Goal: Task Accomplishment & Management: Use online tool/utility

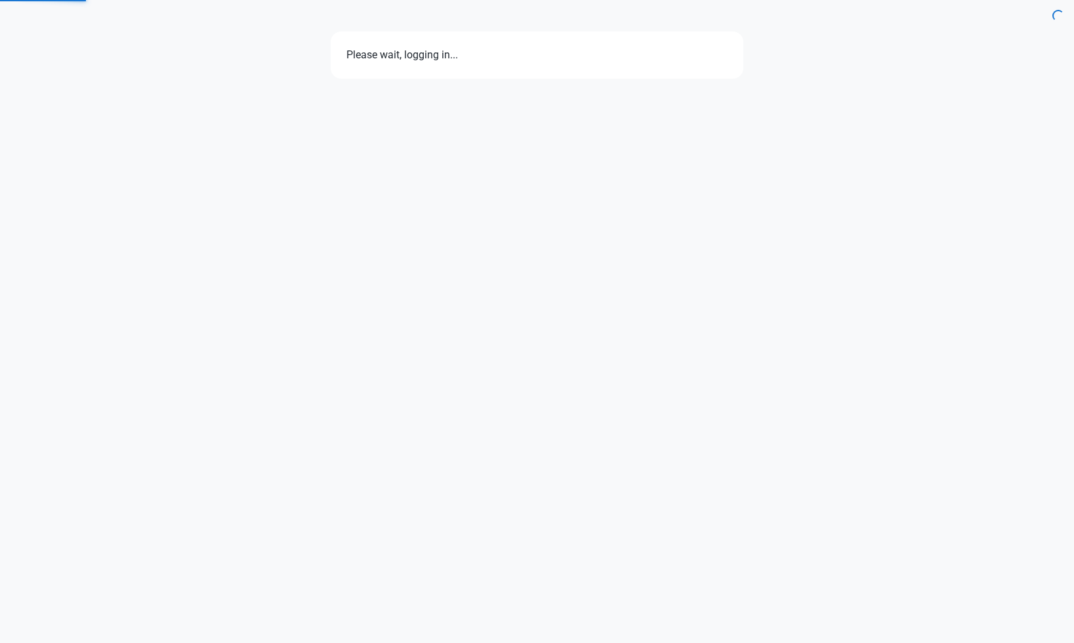
click at [591, 424] on div "Please wait, logging in..." at bounding box center [537, 321] width 1074 height 643
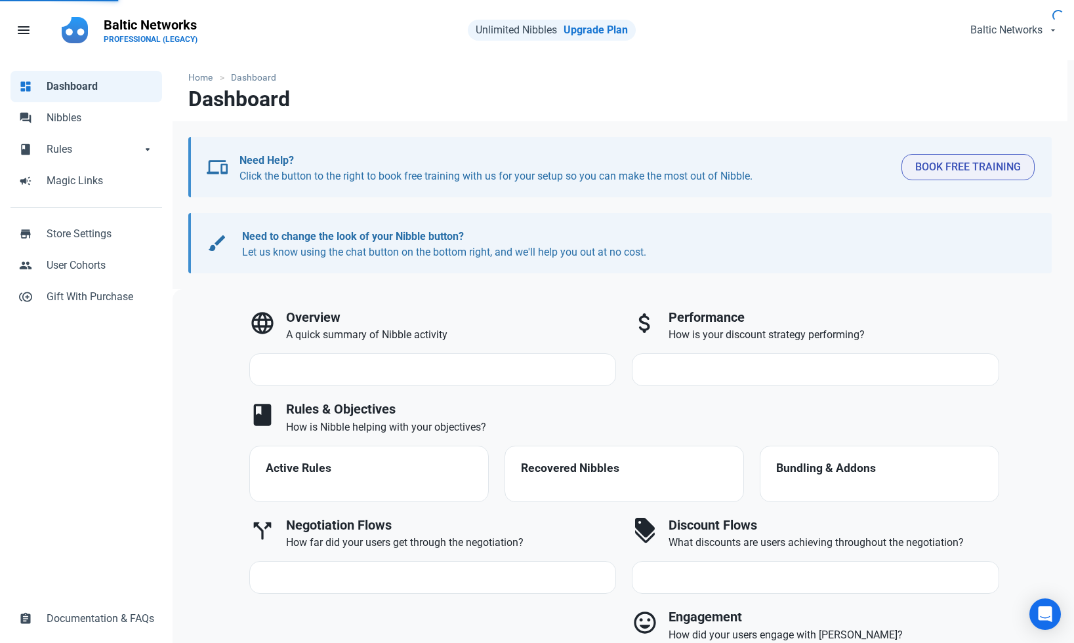
select select "7d"
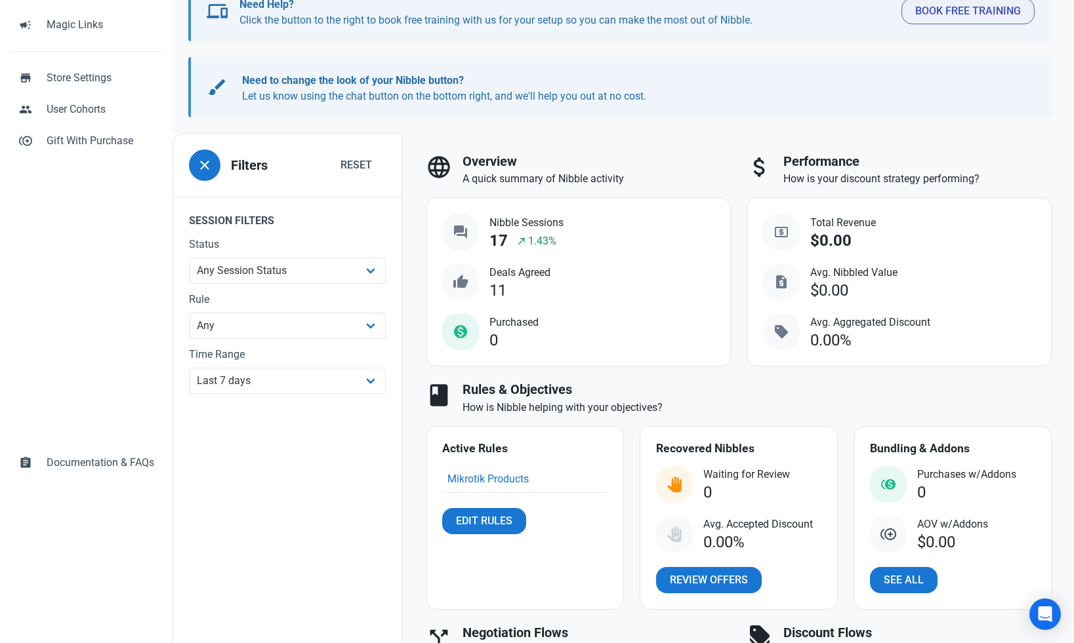
scroll to position [253, 0]
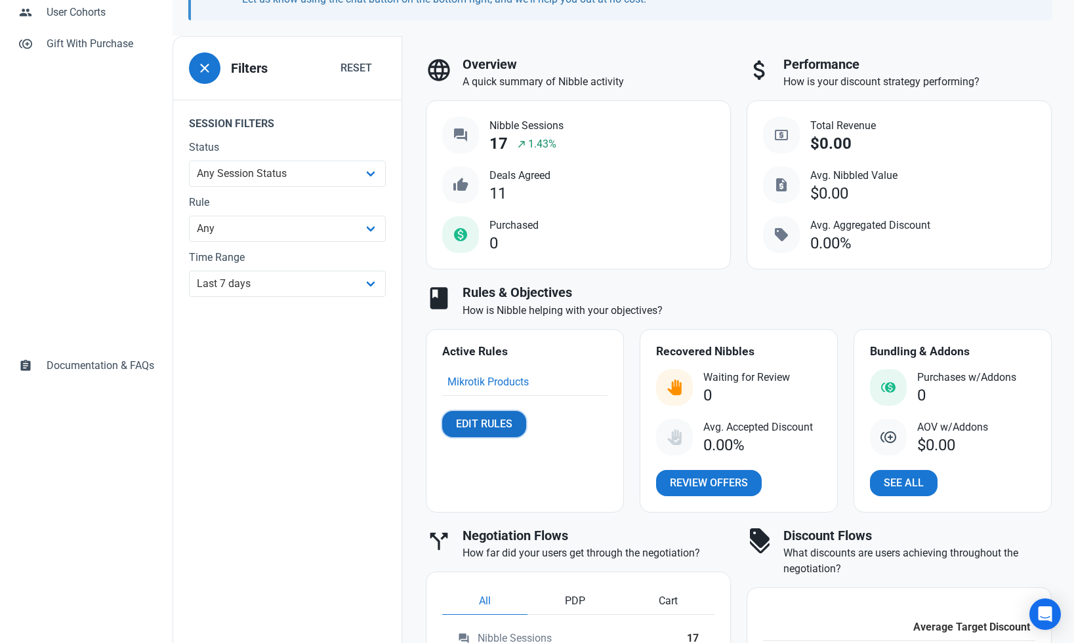
click at [510, 420] on span "Edit Rules" at bounding box center [484, 424] width 56 height 16
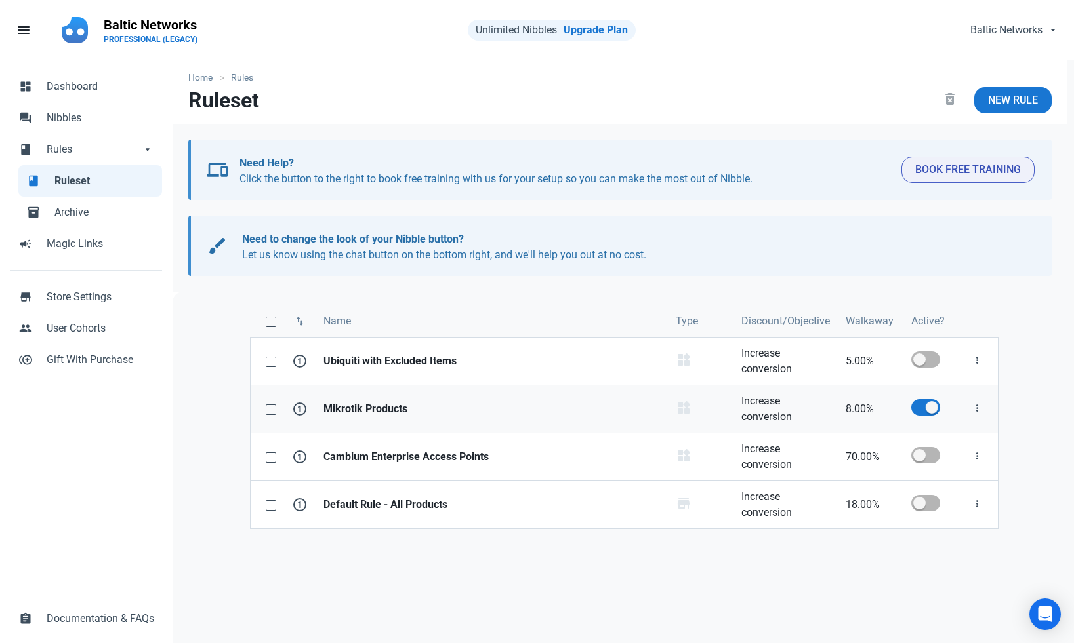
click at [382, 413] on strong "Mikrotik Products" at bounding box center [491, 409] width 336 height 16
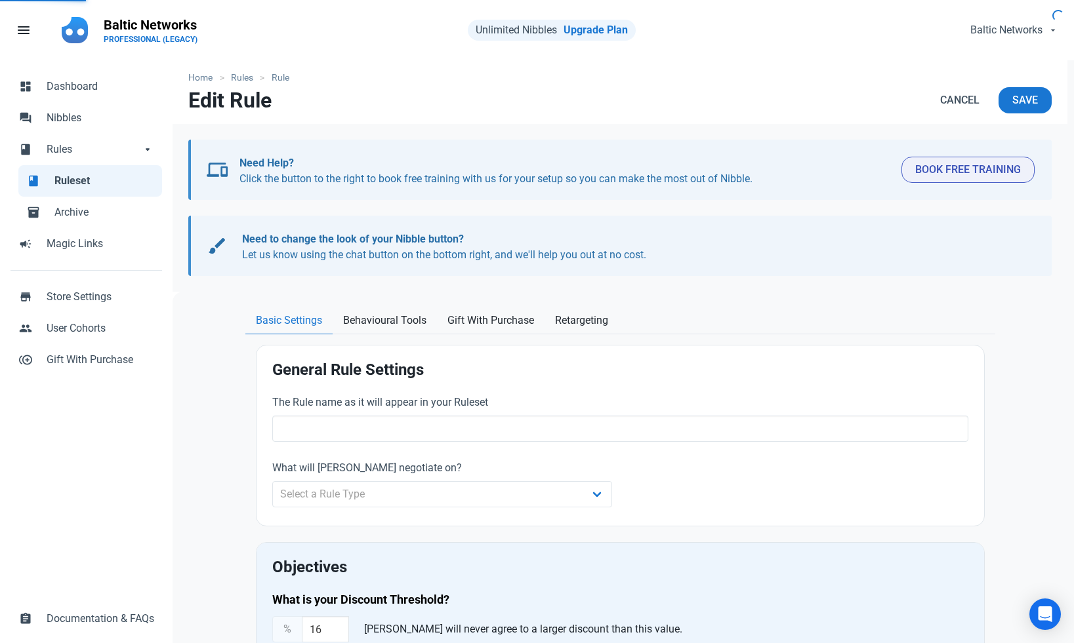
type input "Mikrotik Products"
select select "product_category"
type input "8.00"
radio input "true"
radio input "false"
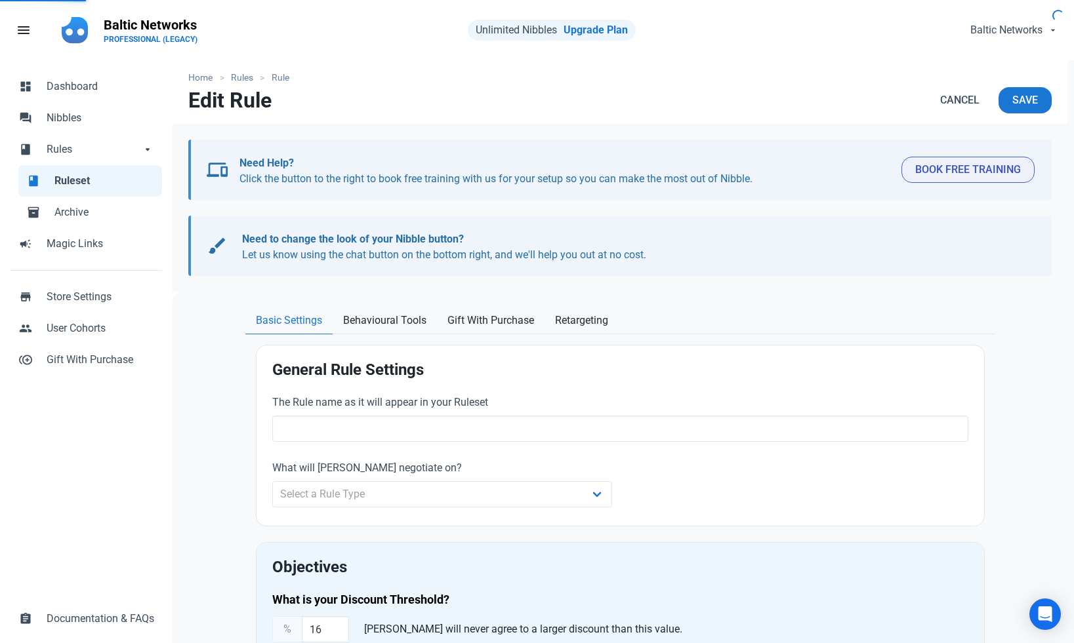
radio input "true"
radio input "false"
radio input "true"
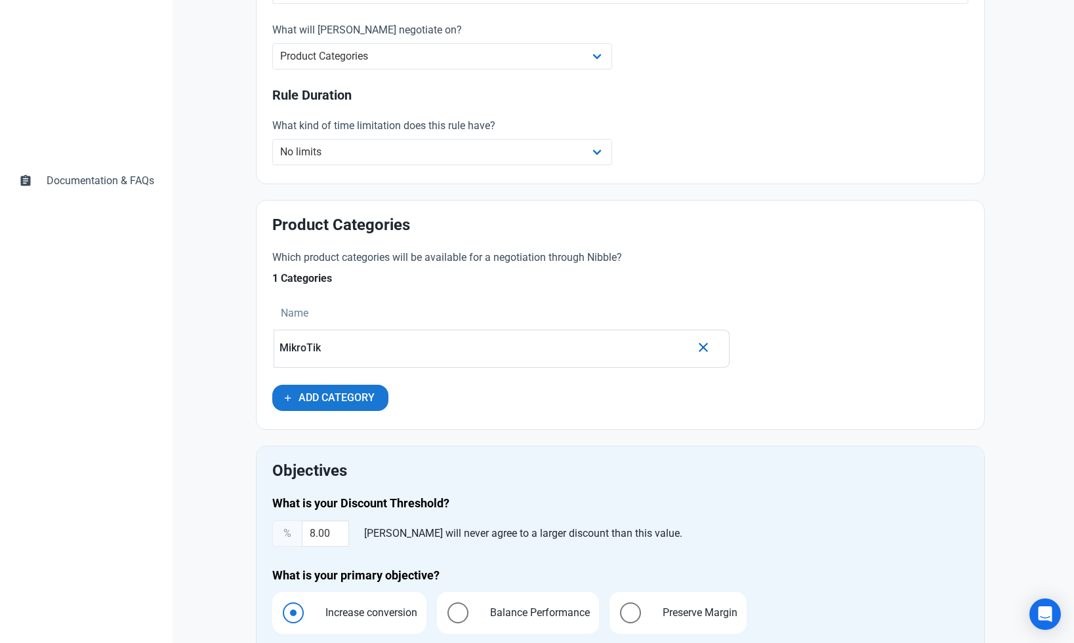
scroll to position [300, 0]
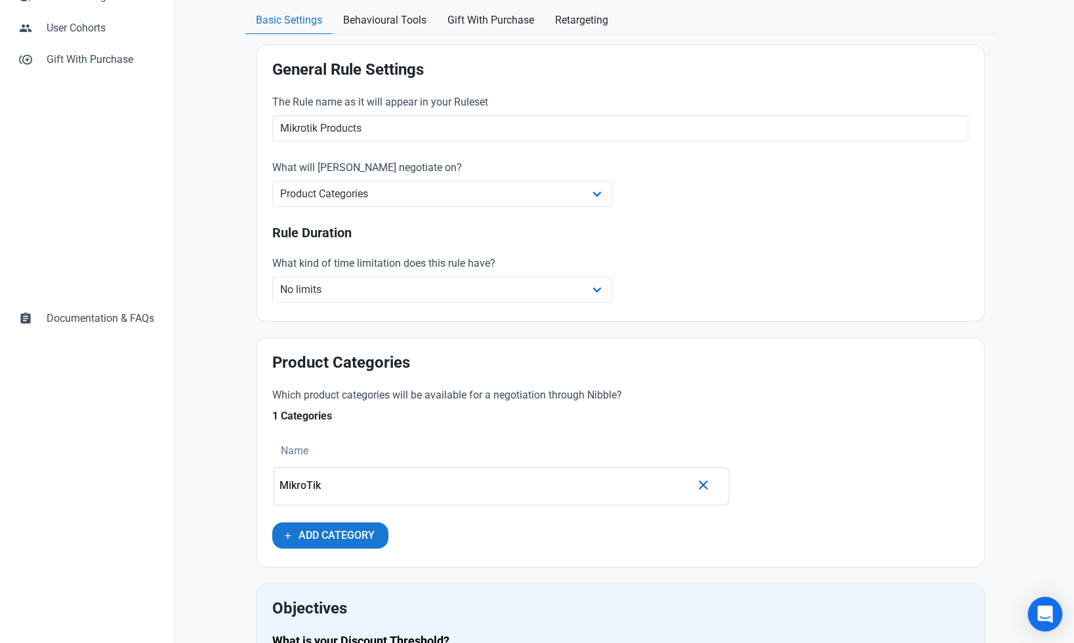
click at [1045, 619] on icon "Open Intercom Messenger" at bounding box center [1044, 614] width 15 height 17
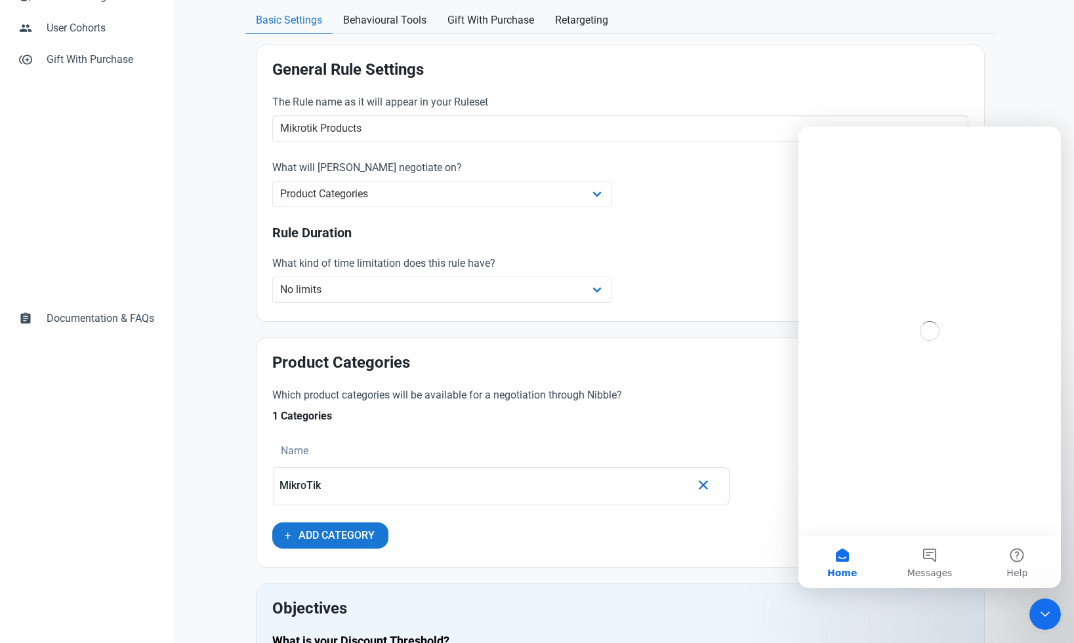
scroll to position [0, 0]
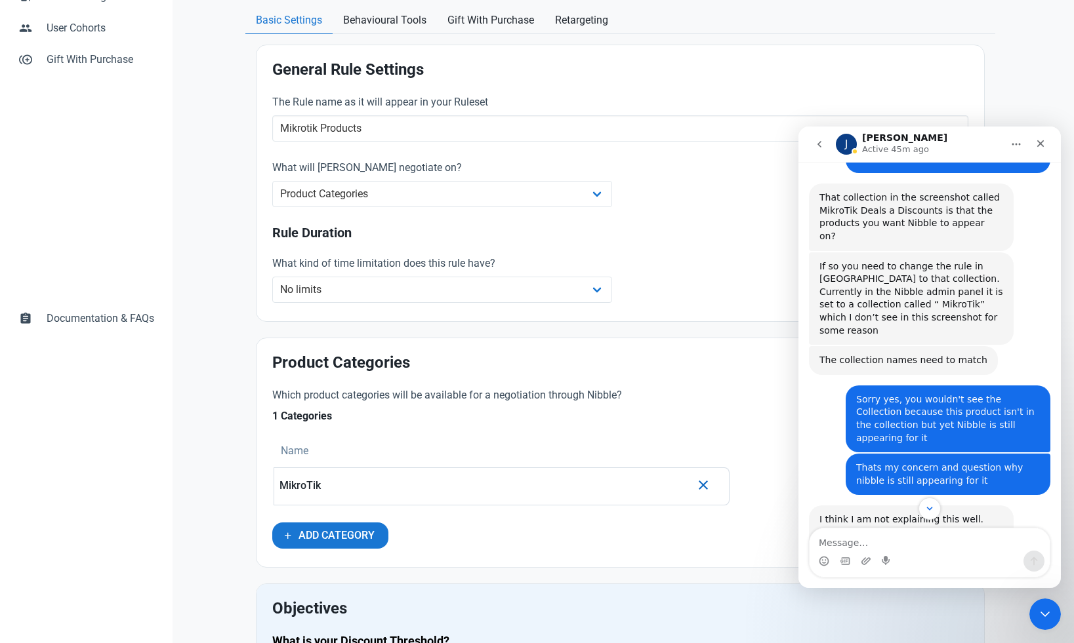
scroll to position [1300, 0]
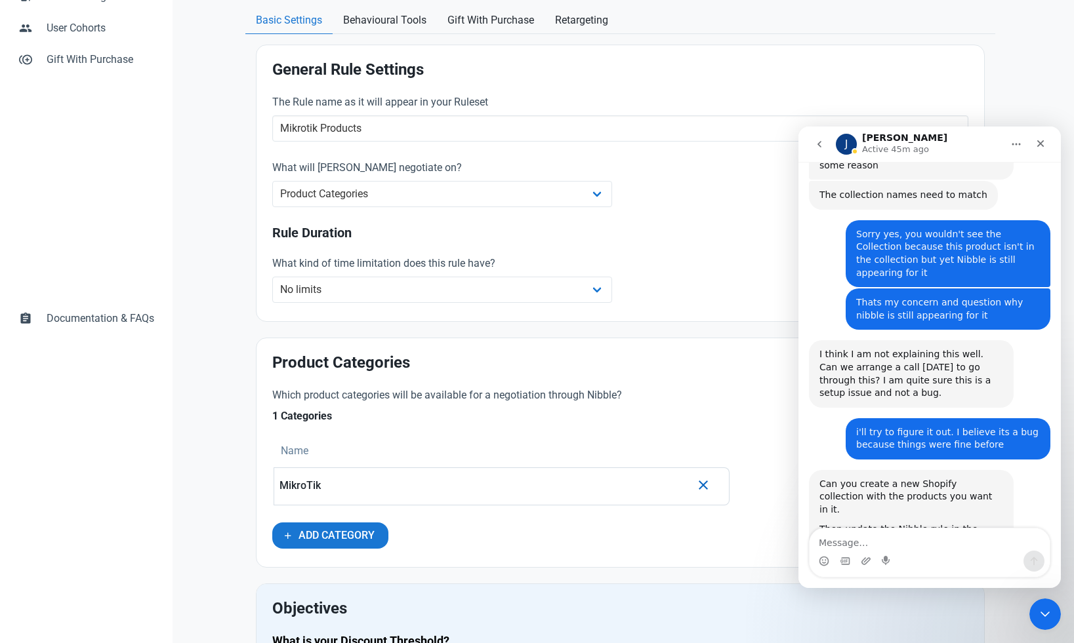
click at [902, 548] on textarea "Message…" at bounding box center [929, 540] width 240 height 22
click at [967, 51] on div "General Rule Settings The Rule name as it will appear in your Ruleset Mikrotik …" at bounding box center [619, 183] width 727 height 277
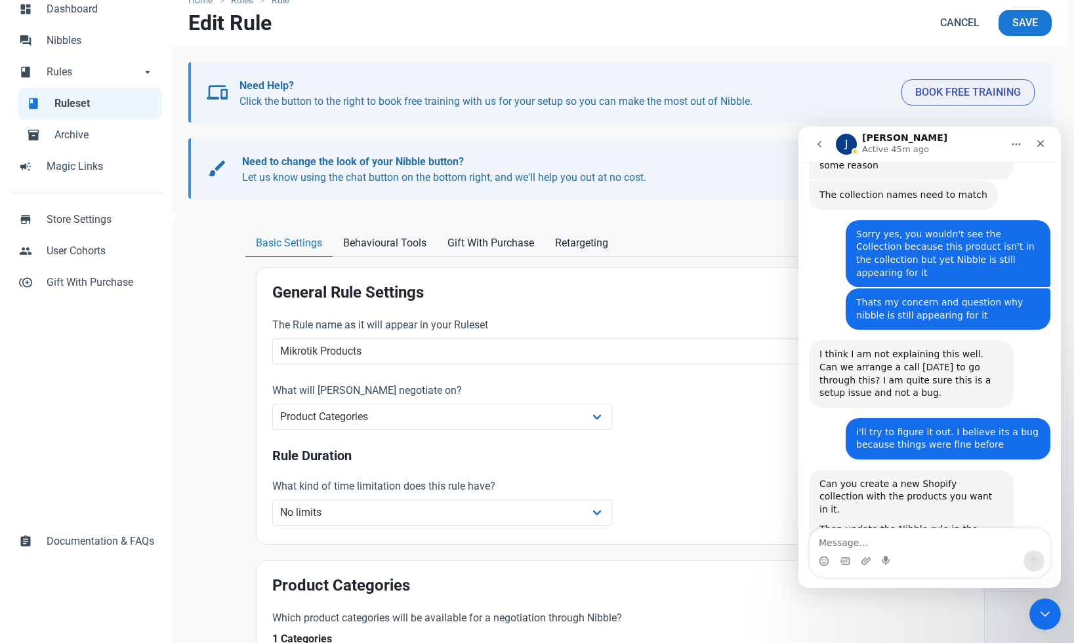
scroll to position [0, 0]
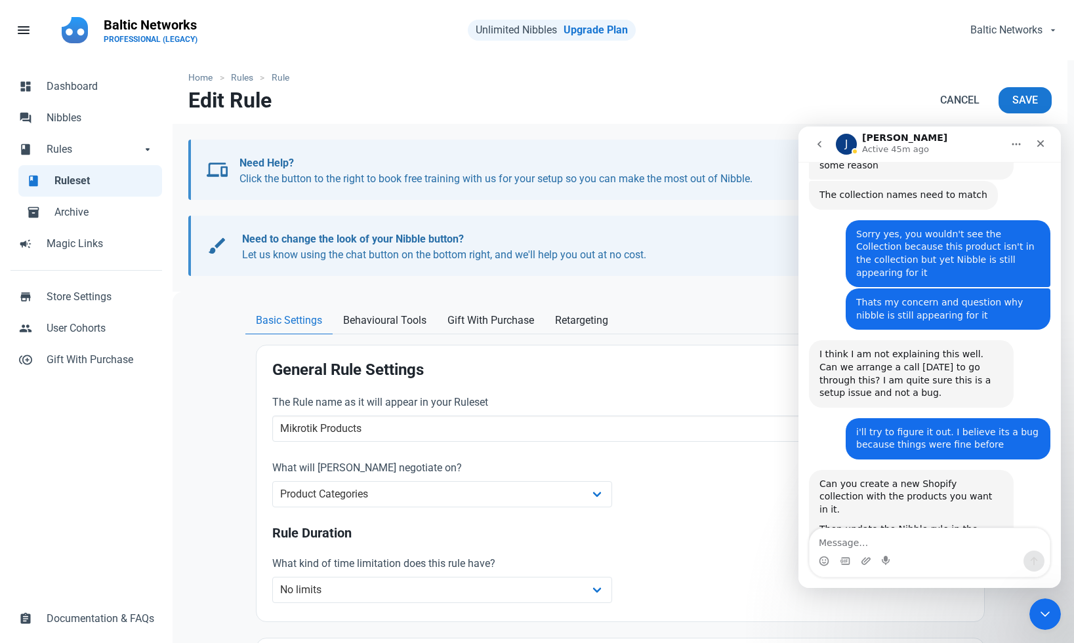
click at [446, 111] on nav "Edit Rule Cancel Save" at bounding box center [619, 105] width 895 height 37
click at [376, 51] on nav "menu Fill 1 Baltic Networks PROFESSIONAL (LEGACY) Unlimited Nibbles Upgrade Pla…" at bounding box center [537, 30] width 1074 height 60
click at [1051, 142] on div "Close" at bounding box center [1040, 144] width 24 height 24
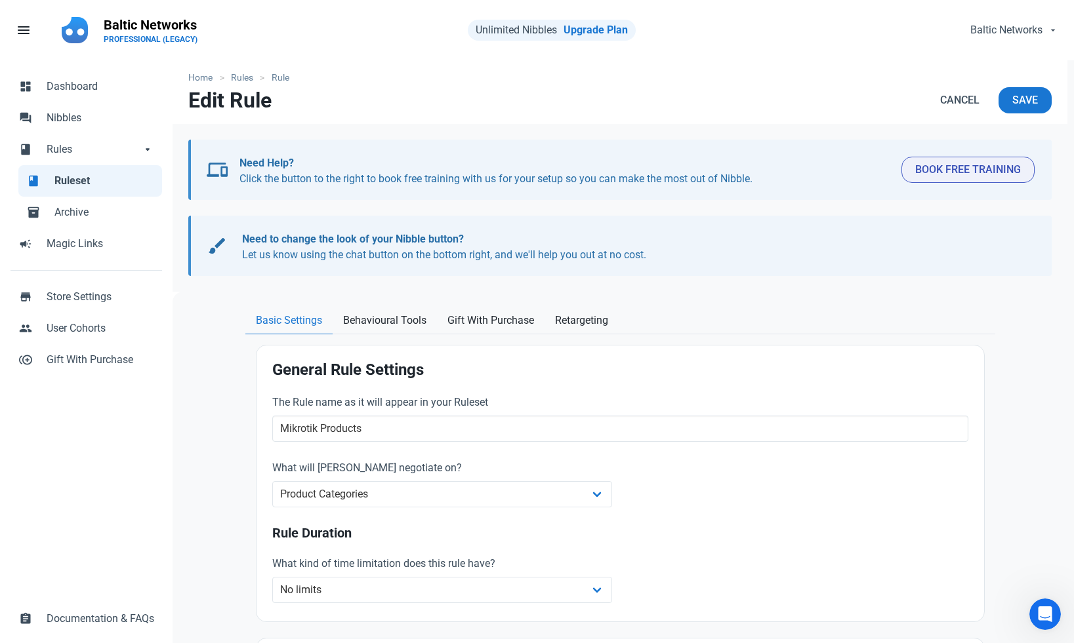
scroll to position [1300, 0]
